Goal: Use online tool/utility

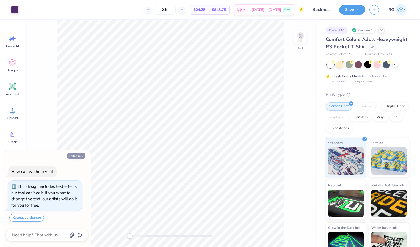
click at [82, 154] on icon "button" at bounding box center [82, 155] width 3 height 3
type textarea "x"
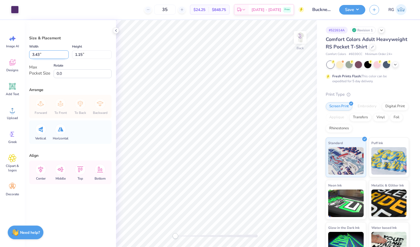
click at [54, 54] on input "3.43" at bounding box center [49, 54] width 40 height 9
click at [299, 39] on img at bounding box center [300, 37] width 22 height 22
